Goal: Information Seeking & Learning: Learn about a topic

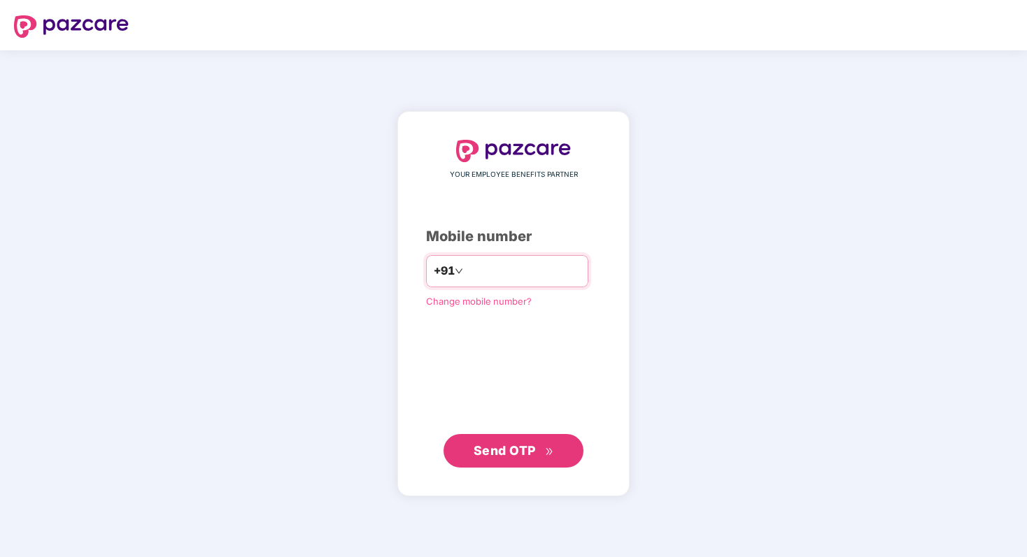
click at [520, 269] on input "number" at bounding box center [523, 271] width 115 height 22
type input "**********"
click at [525, 455] on span "Send OTP" at bounding box center [505, 450] width 62 height 15
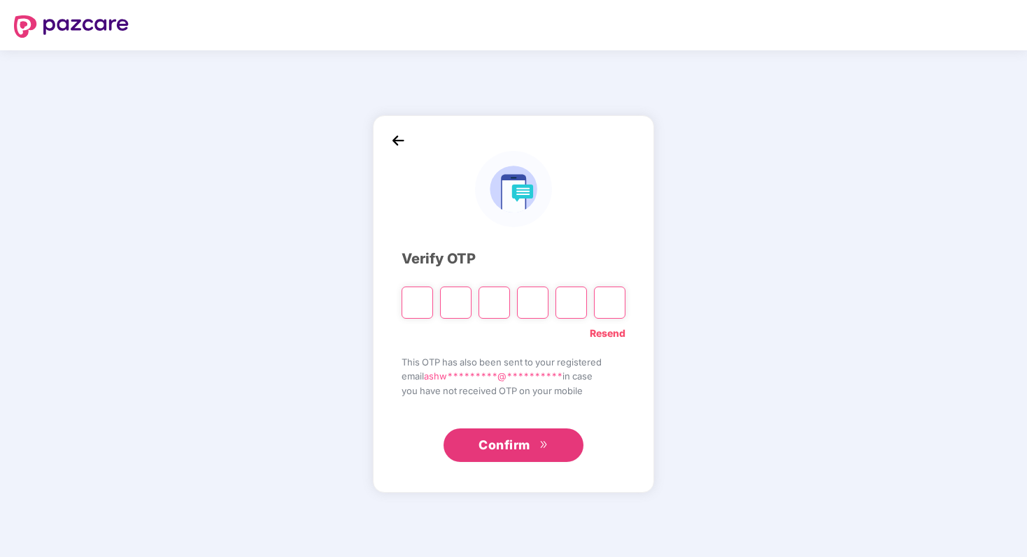
type input "*"
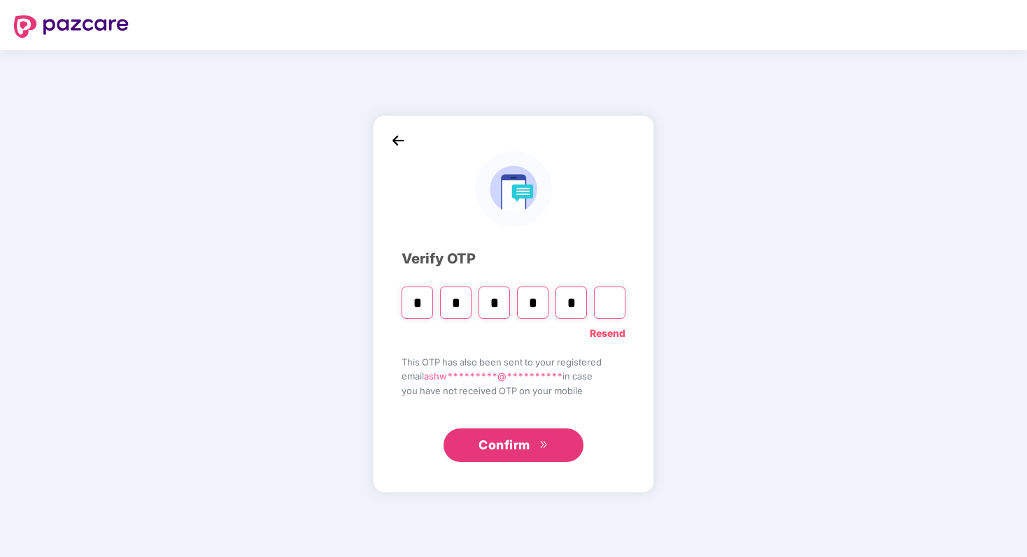
type input "*"
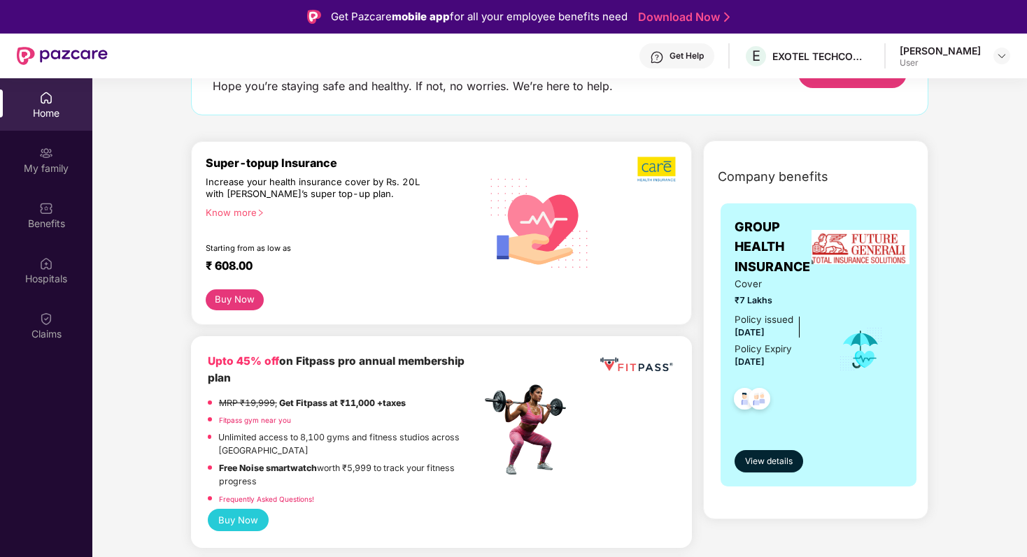
scroll to position [152, 0]
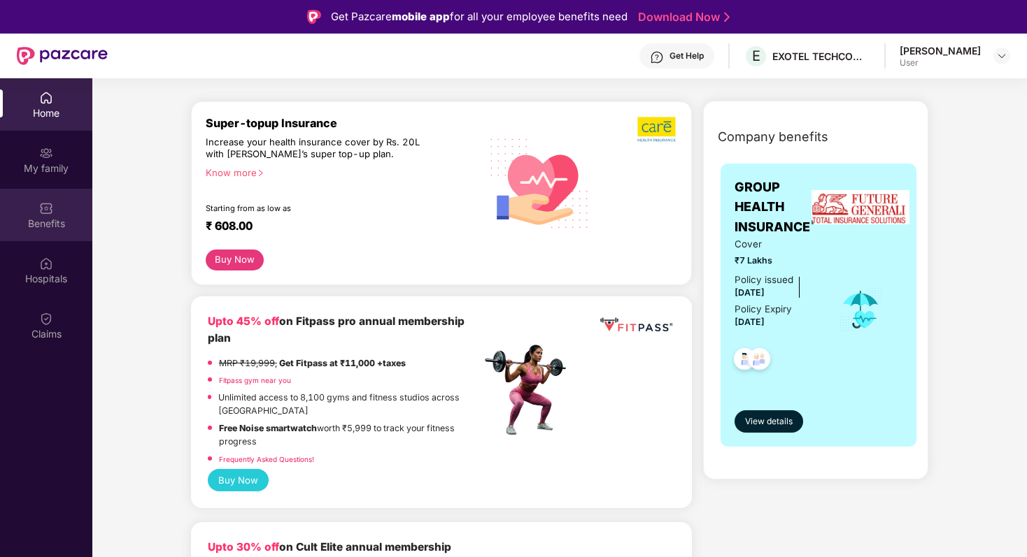
click at [48, 211] on img at bounding box center [46, 208] width 14 height 14
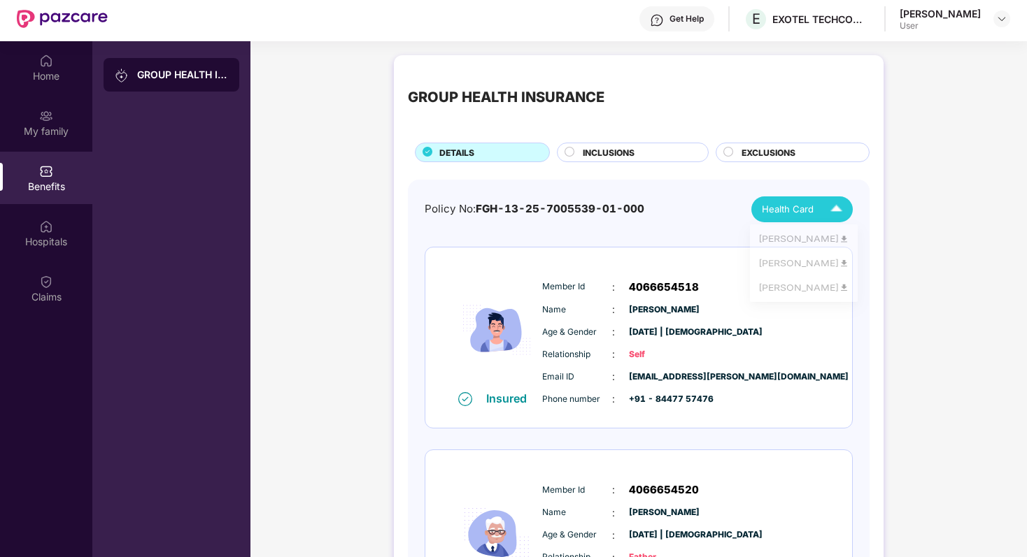
click at [832, 216] on img at bounding box center [836, 209] width 24 height 24
click at [839, 241] on img at bounding box center [844, 241] width 10 height 10
click at [50, 231] on img at bounding box center [46, 227] width 14 height 14
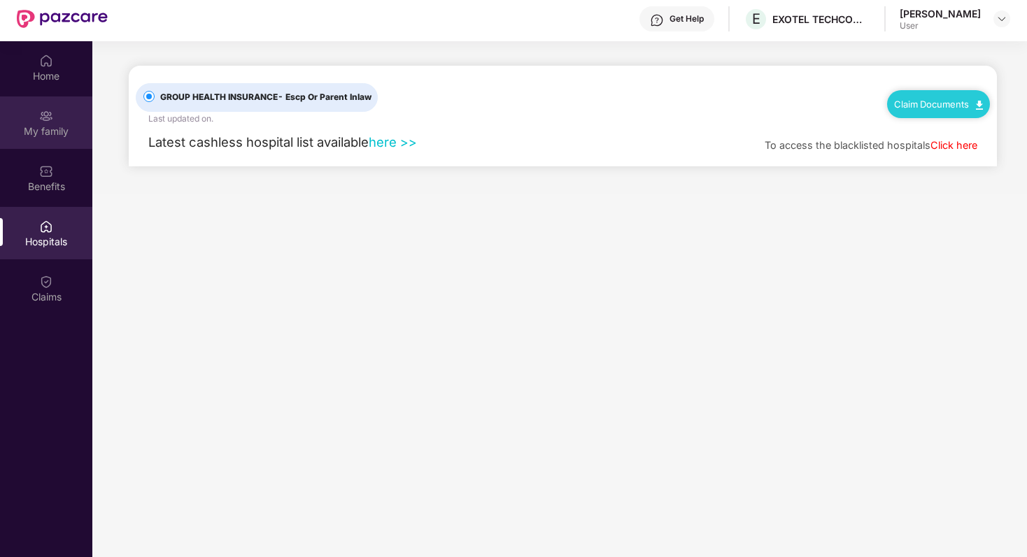
click at [48, 120] on img at bounding box center [46, 116] width 14 height 14
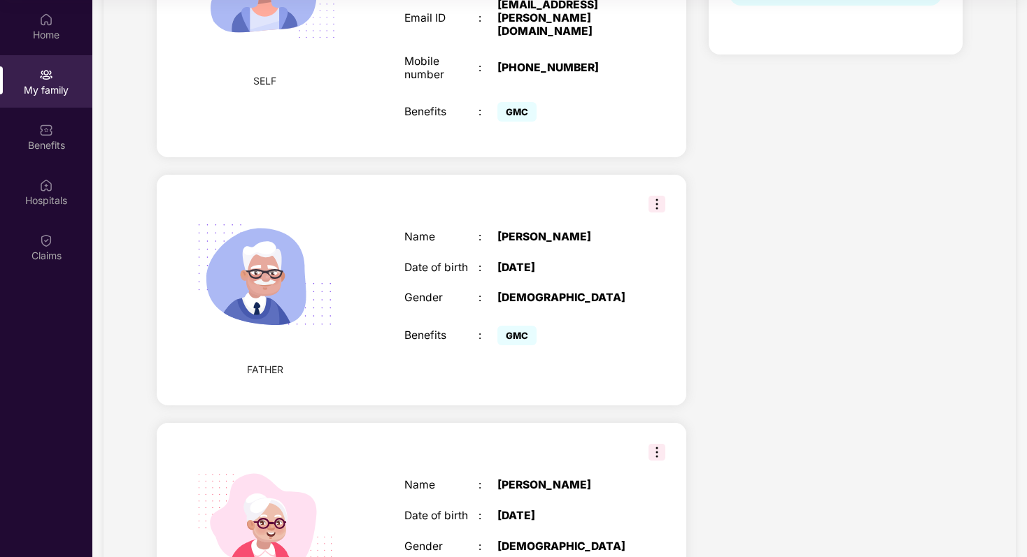
scroll to position [515, 0]
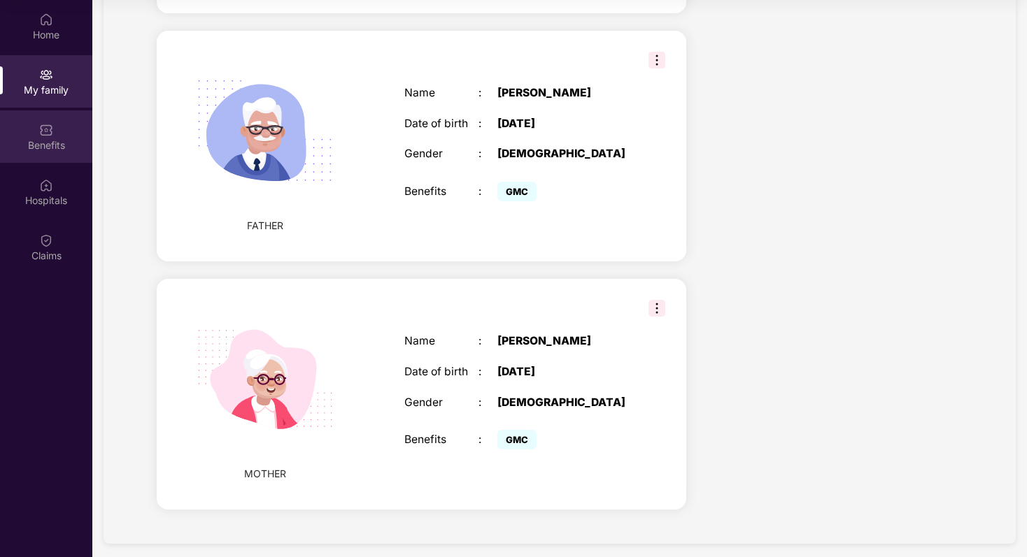
click at [48, 131] on img at bounding box center [46, 130] width 14 height 14
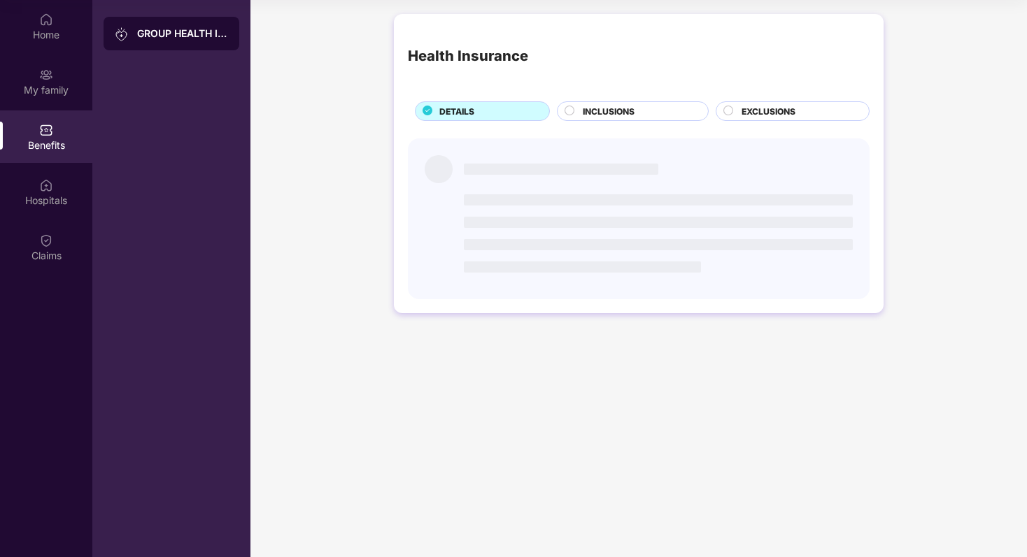
scroll to position [0, 0]
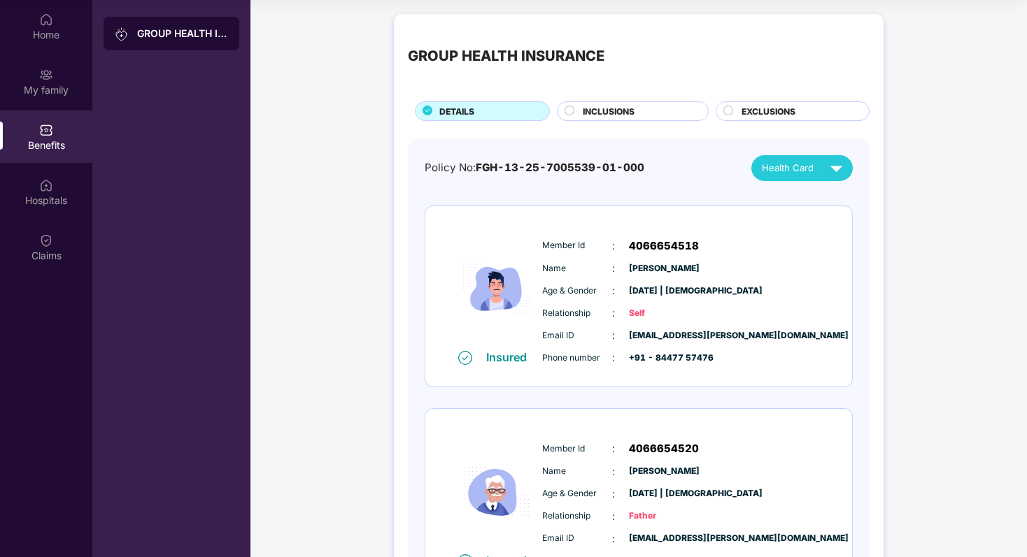
click at [834, 172] on img at bounding box center [836, 168] width 24 height 24
click at [927, 241] on div "GROUP HEALTH INSURANCE DETAILS INCLUSIONS EXCLUSIONS Policy No: FGH-13-25-70055…" at bounding box center [638, 444] width 776 height 874
click at [655, 107] on div "INCLUSIONS" at bounding box center [638, 112] width 125 height 15
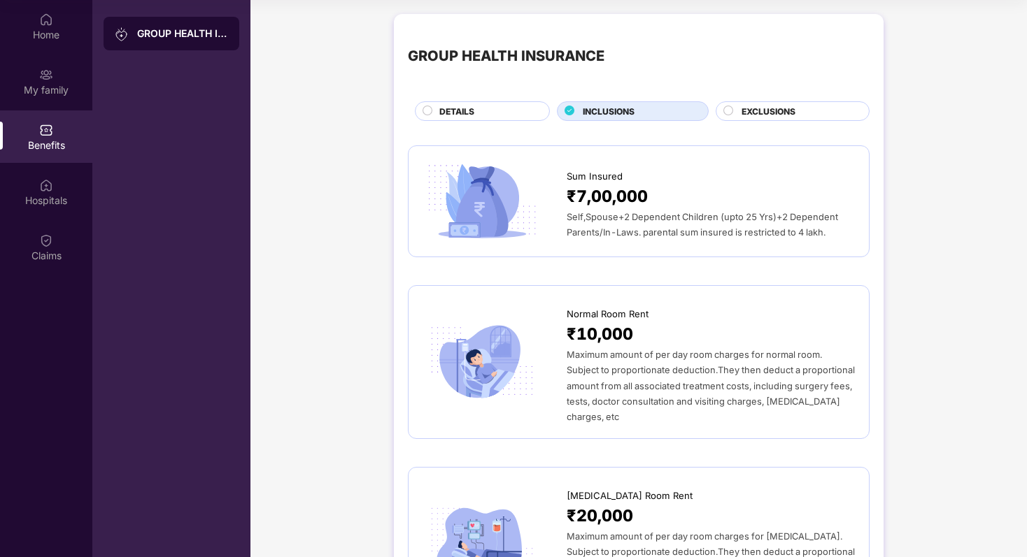
click at [752, 110] on span "EXCLUSIONS" at bounding box center [768, 111] width 54 height 13
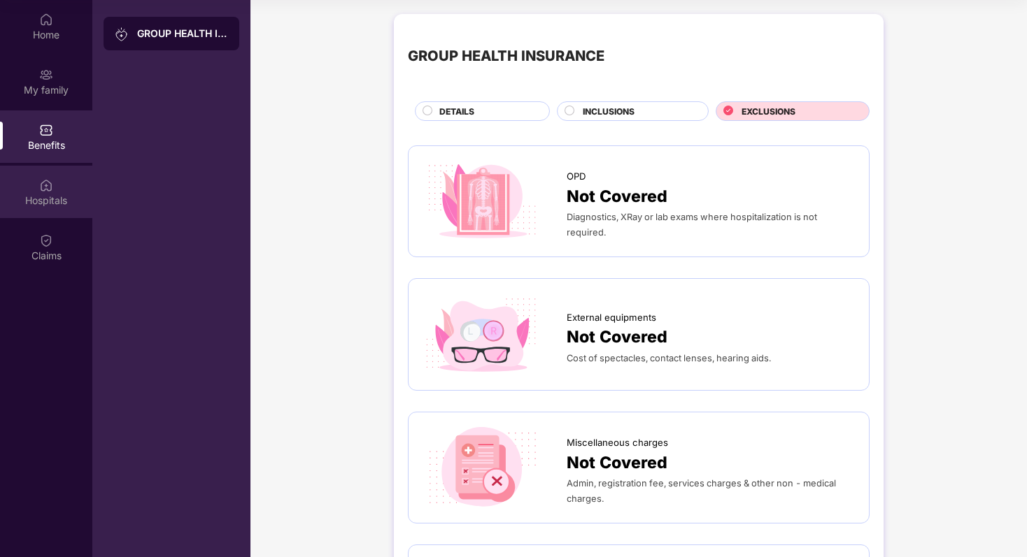
click at [41, 202] on div "Hospitals" at bounding box center [46, 201] width 92 height 14
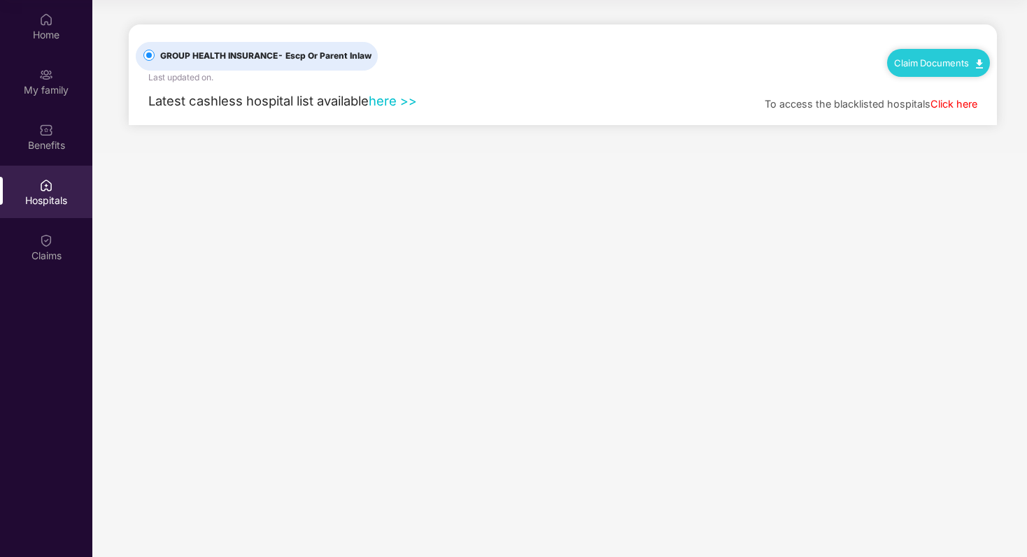
click at [397, 108] on link "here >>" at bounding box center [393, 100] width 48 height 15
click at [955, 104] on link "Click here" at bounding box center [953, 104] width 47 height 12
click at [45, 37] on div "Home" at bounding box center [46, 35] width 92 height 14
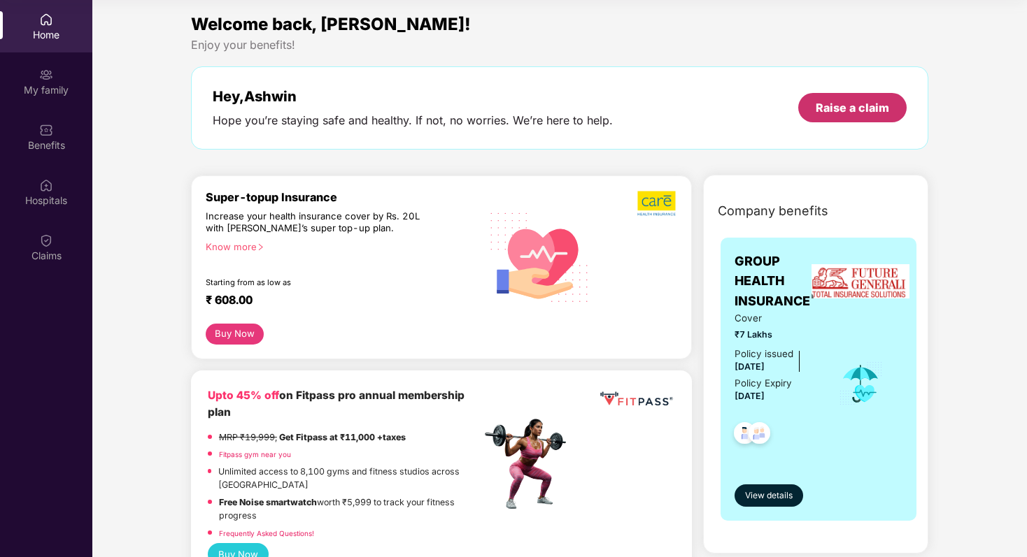
click at [862, 111] on div "Raise a claim" at bounding box center [852, 107] width 73 height 15
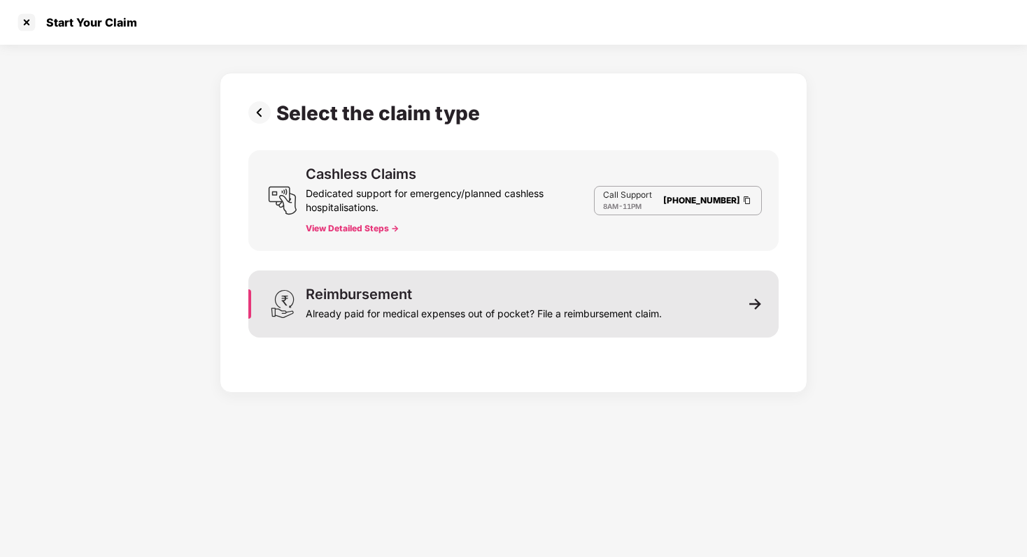
scroll to position [78, 0]
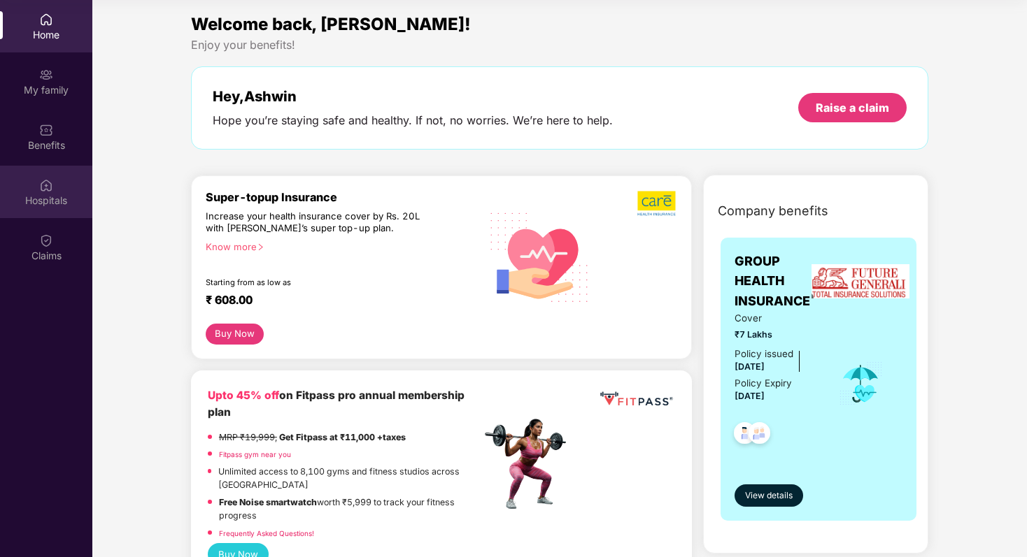
click at [56, 190] on div "Hospitals" at bounding box center [46, 192] width 92 height 52
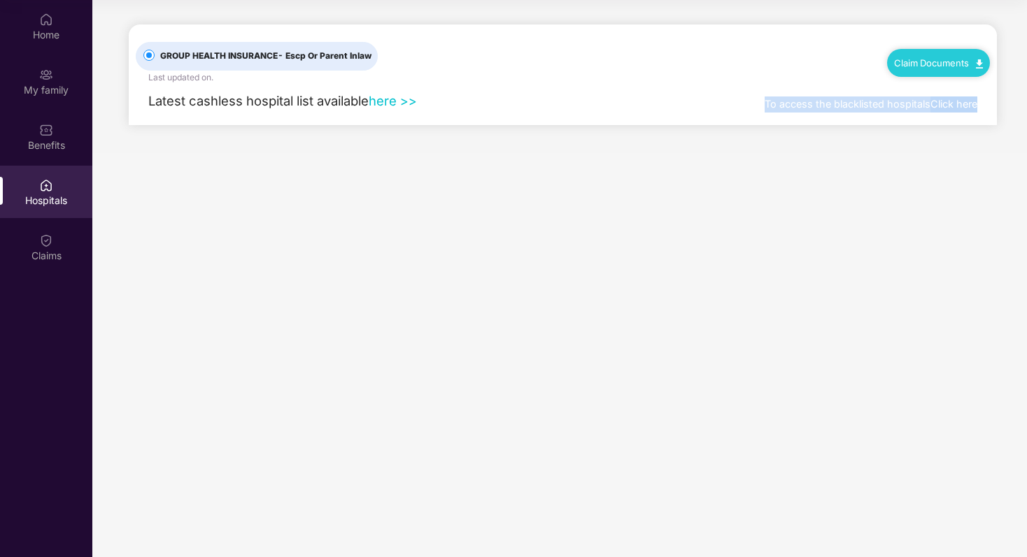
drag, startPoint x: 761, startPoint y: 104, endPoint x: 776, endPoint y: 124, distance: 25.5
click at [776, 124] on main "GROUP HEALTH INSURANCE - Escp Or Parent Inlaw Last updated on . Claim Documents…" at bounding box center [559, 76] width 934 height 153
click at [775, 118] on div "To access the blacklisted hospitals Click here" at bounding box center [876, 104] width 225 height 41
